Goal: Submit feedback/report problem: Submit feedback/report problem

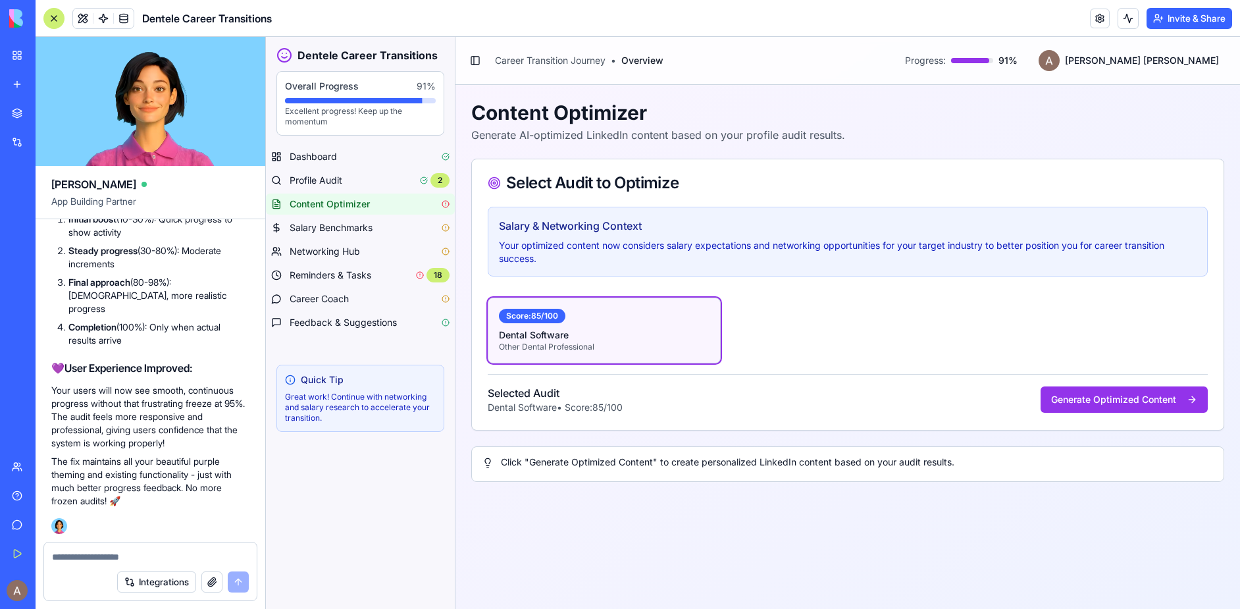
click at [106, 556] on textarea at bounding box center [150, 556] width 197 height 13
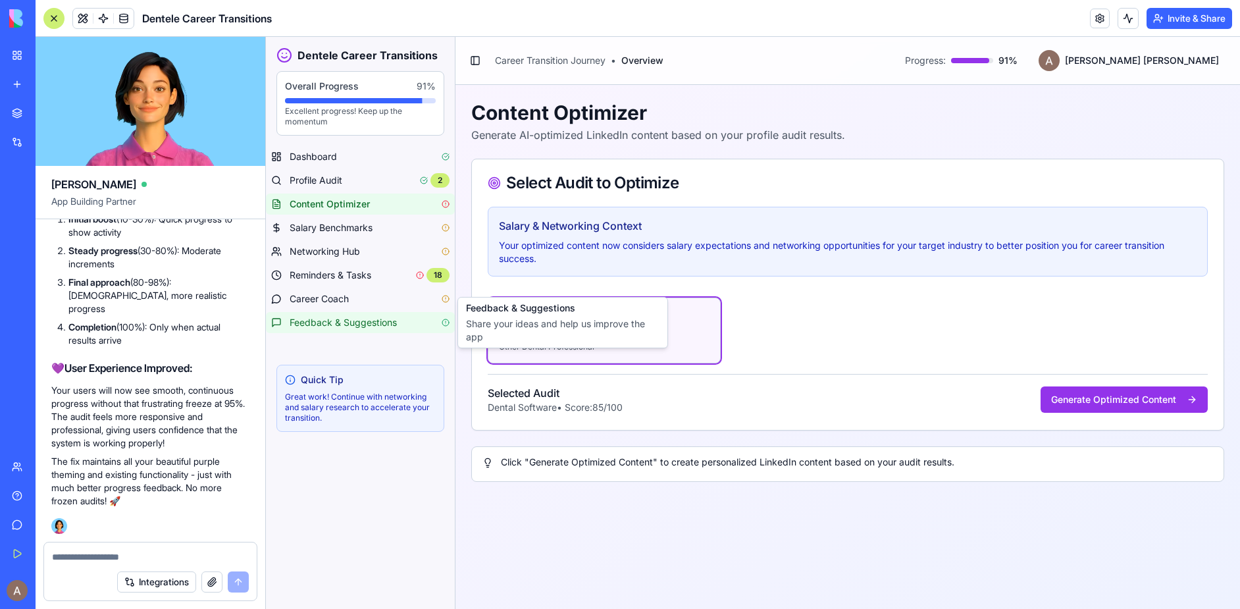
click at [364, 317] on span "Feedback & Suggestions" at bounding box center [343, 322] width 107 height 13
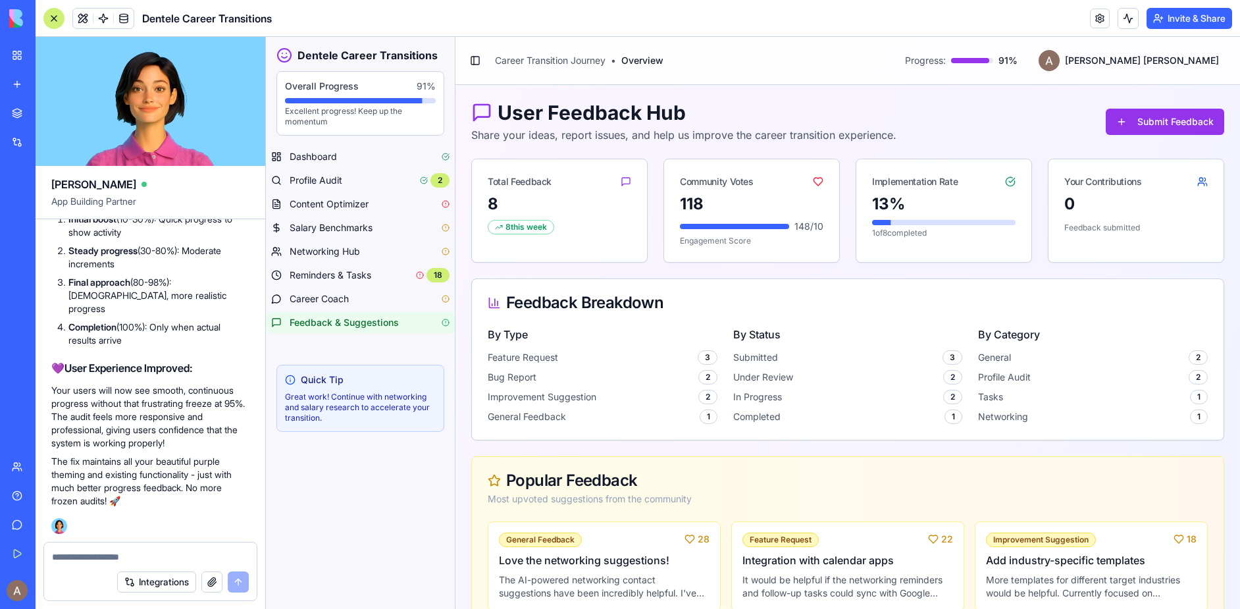
click at [534, 222] on div "8 this week" at bounding box center [521, 227] width 66 height 14
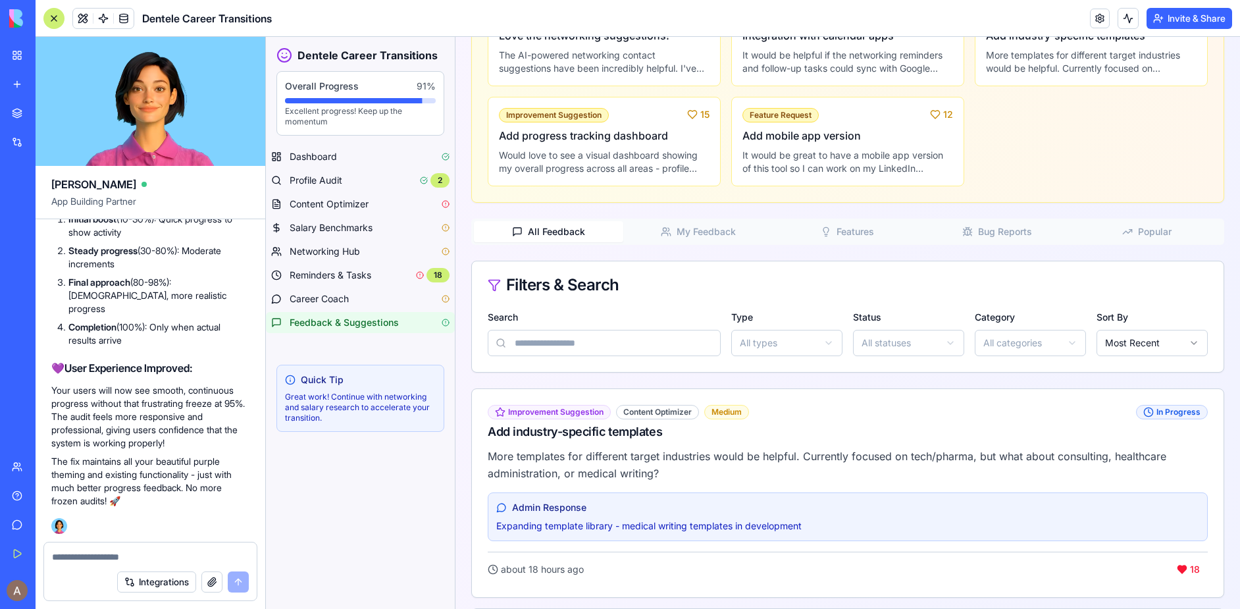
scroll to position [526, 0]
click at [565, 502] on span "Admin Response" at bounding box center [549, 505] width 74 height 13
click at [619, 529] on p "Expanding template library - medical writing templates in development" at bounding box center [847, 524] width 703 height 13
click at [64, 558] on textarea at bounding box center [150, 556] width 197 height 13
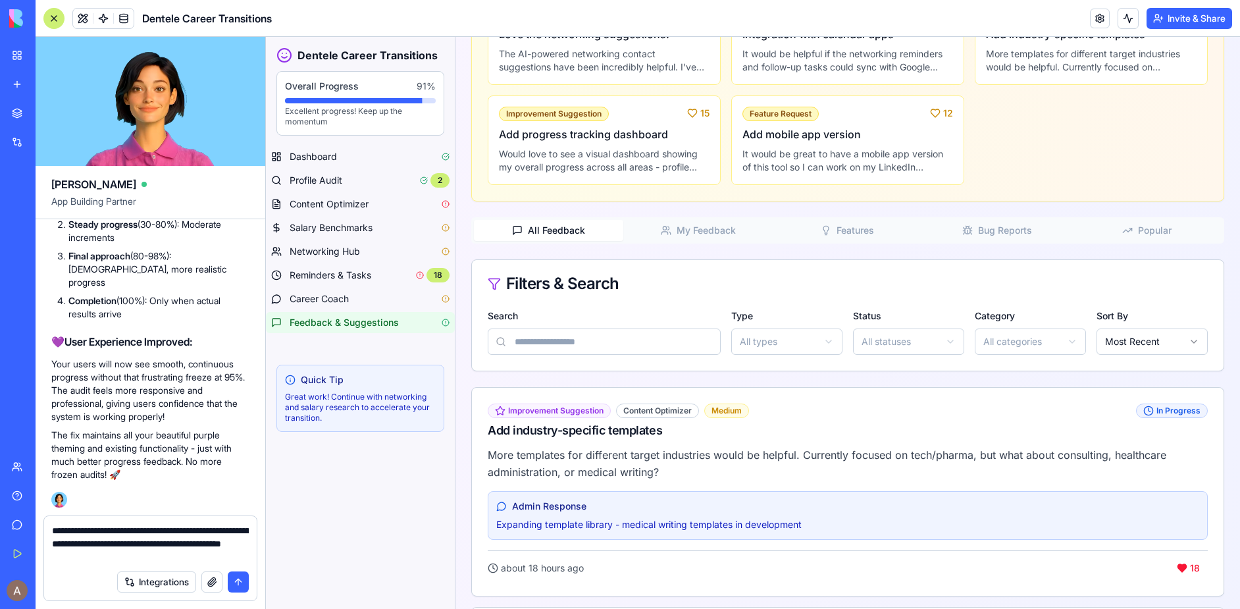
type textarea "**********"
